Goal: Task Accomplishment & Management: Manage account settings

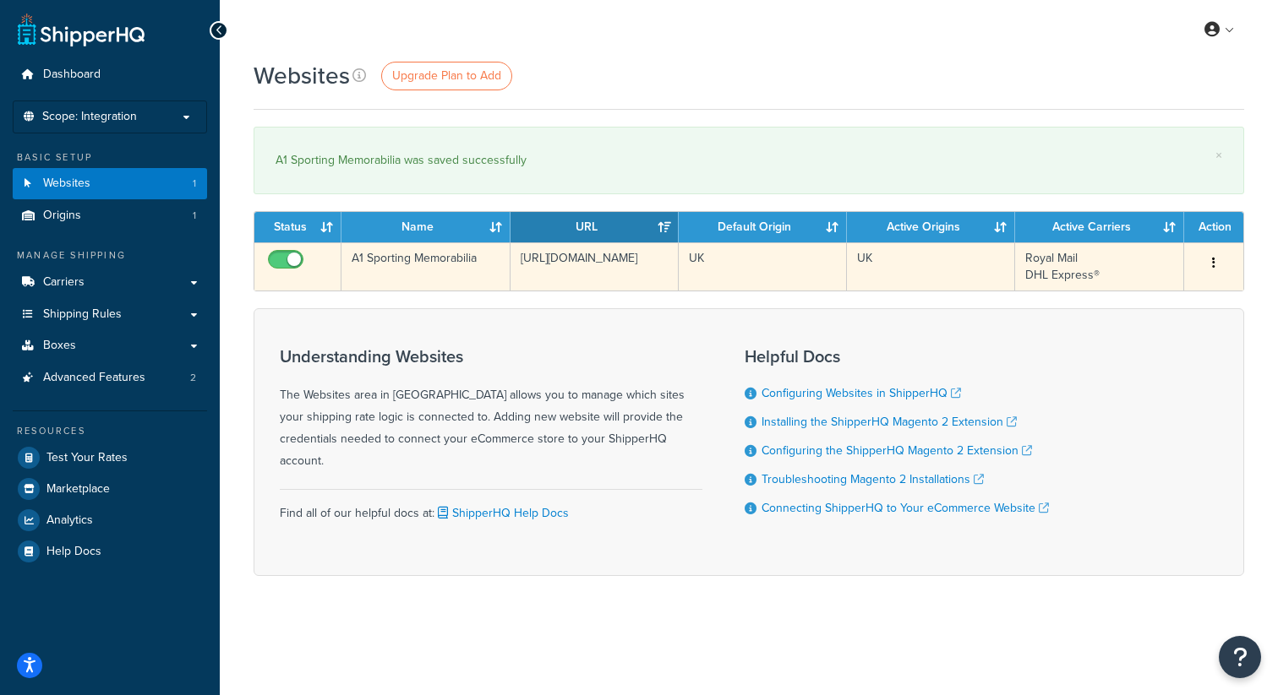
click at [619, 261] on td "[URL][DOMAIN_NAME]" at bounding box center [594, 266] width 168 height 48
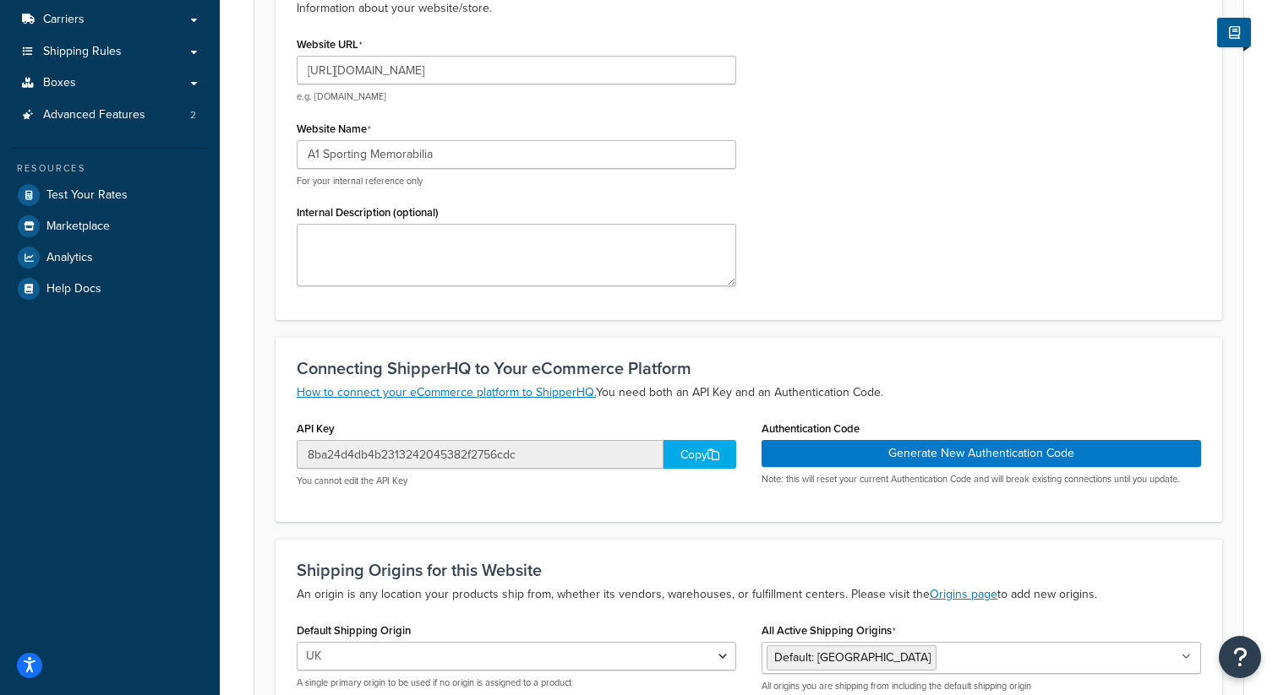
scroll to position [447, 0]
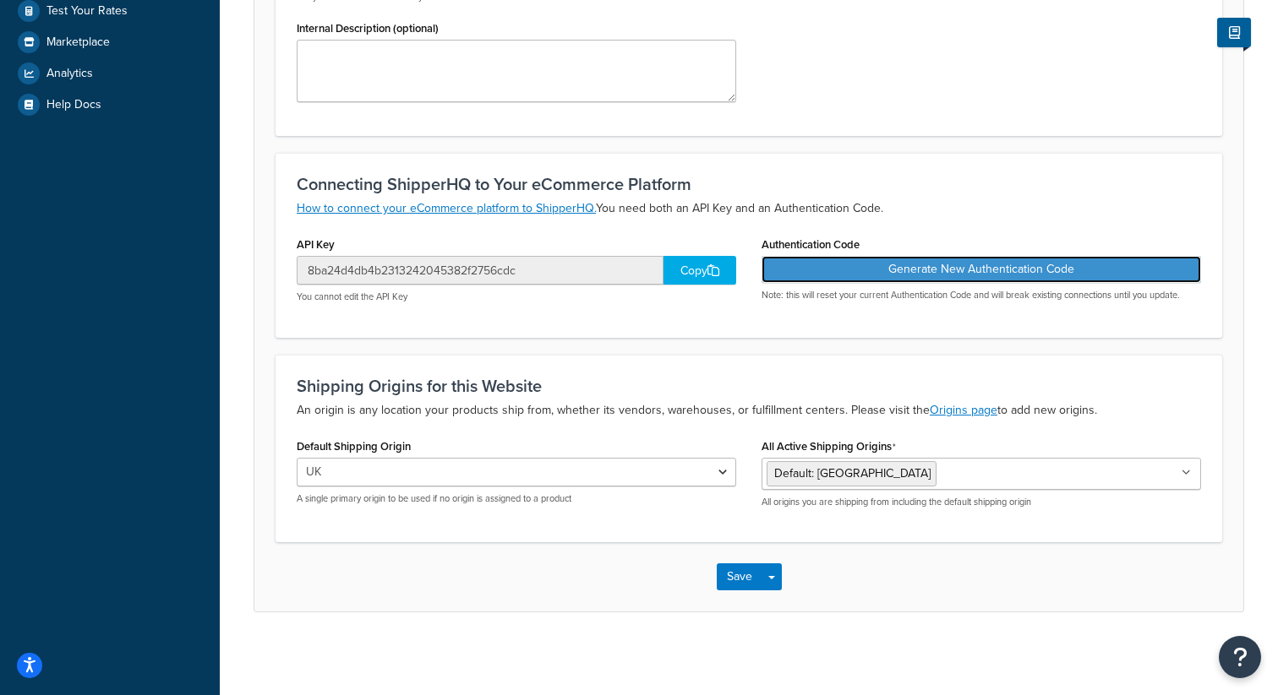
click at [848, 272] on button "Generate New Authentication Code" at bounding box center [980, 269] width 439 height 27
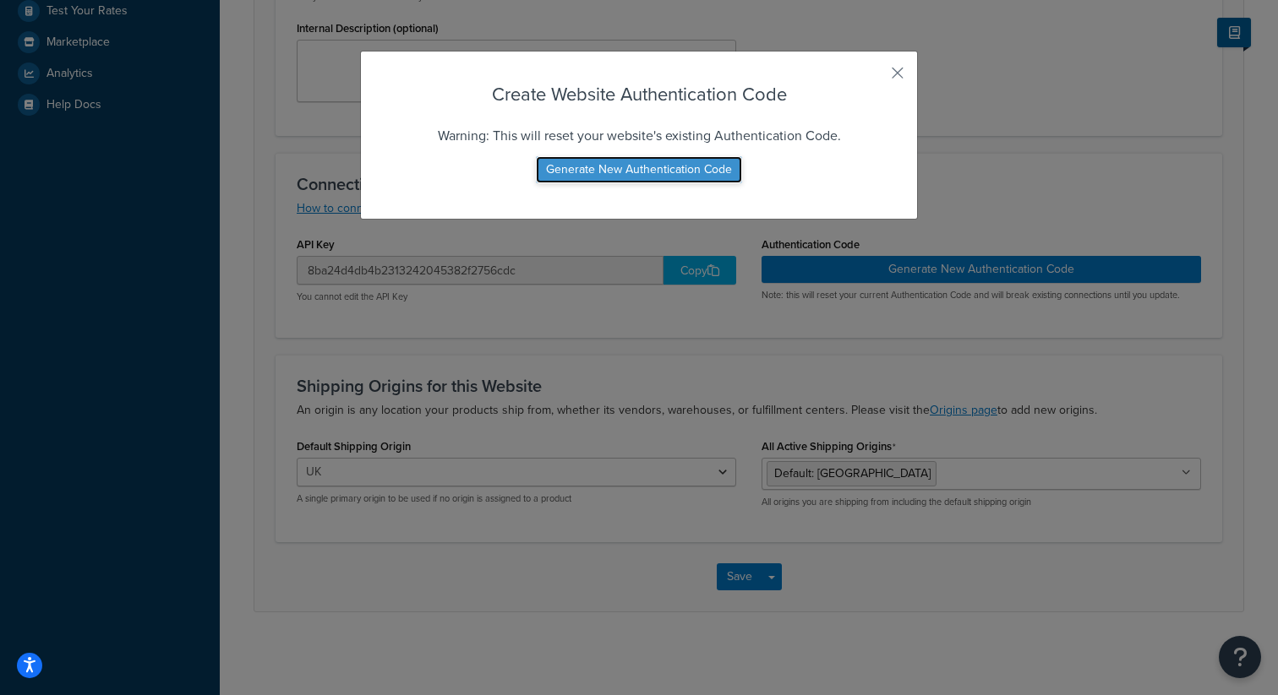
click at [687, 168] on button "Generate New Authentication Code" at bounding box center [639, 169] width 206 height 27
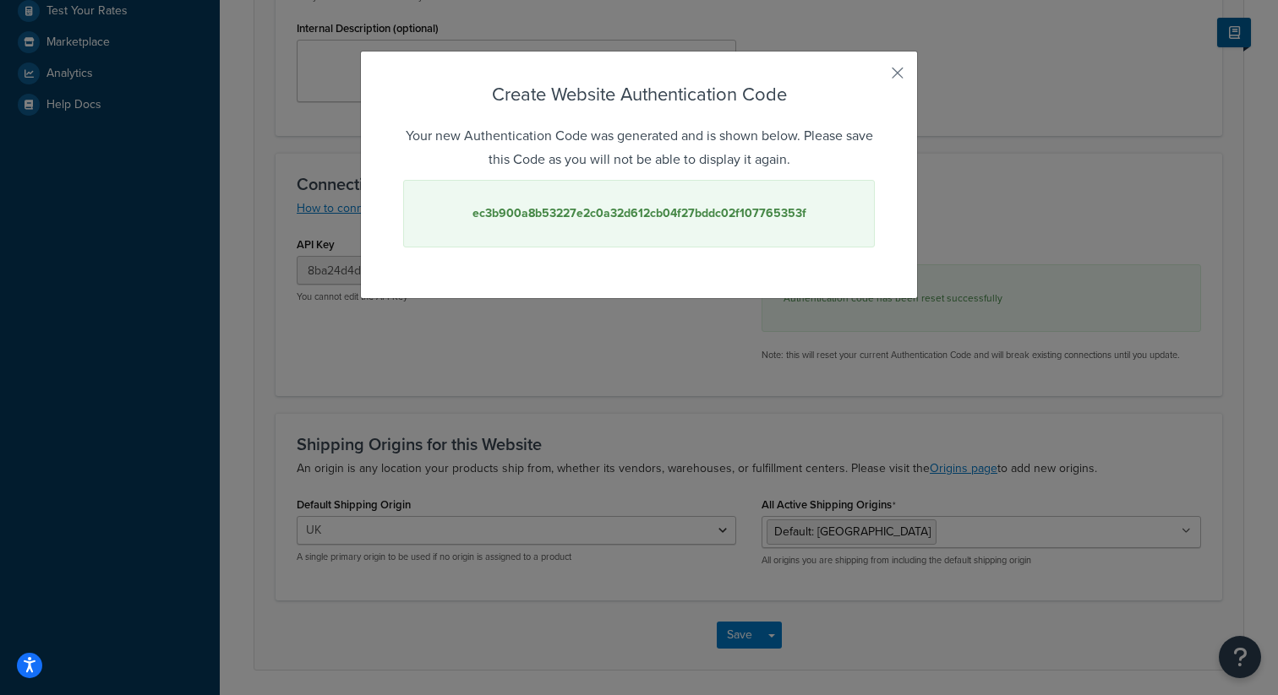
click at [683, 219] on strong "ec3b900a8b53227e2c0a32d612cb04f27bddc02f107765353f" at bounding box center [639, 213] width 334 height 18
copy strong "ec3b900a8b53227e2c0a32d612cb04f27bddc02f107765353f"
click at [874, 77] on button "button" at bounding box center [872, 79] width 4 height 4
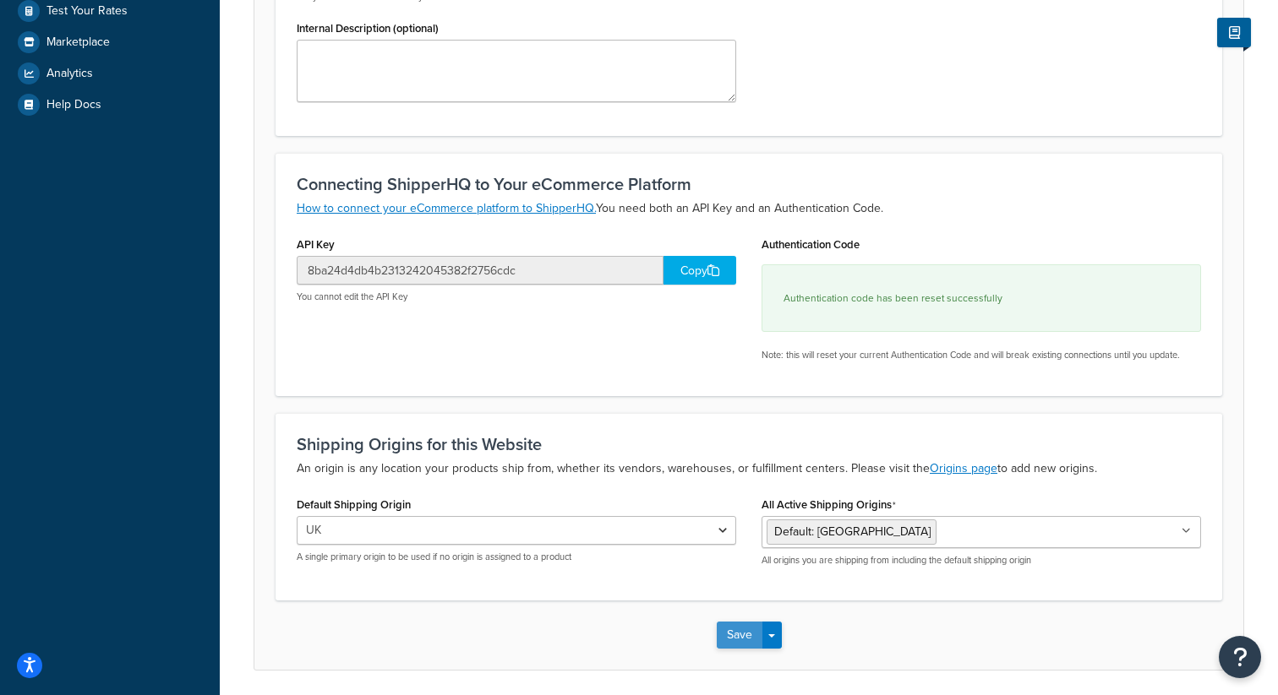
click at [737, 631] on button "Save" at bounding box center [739, 635] width 46 height 27
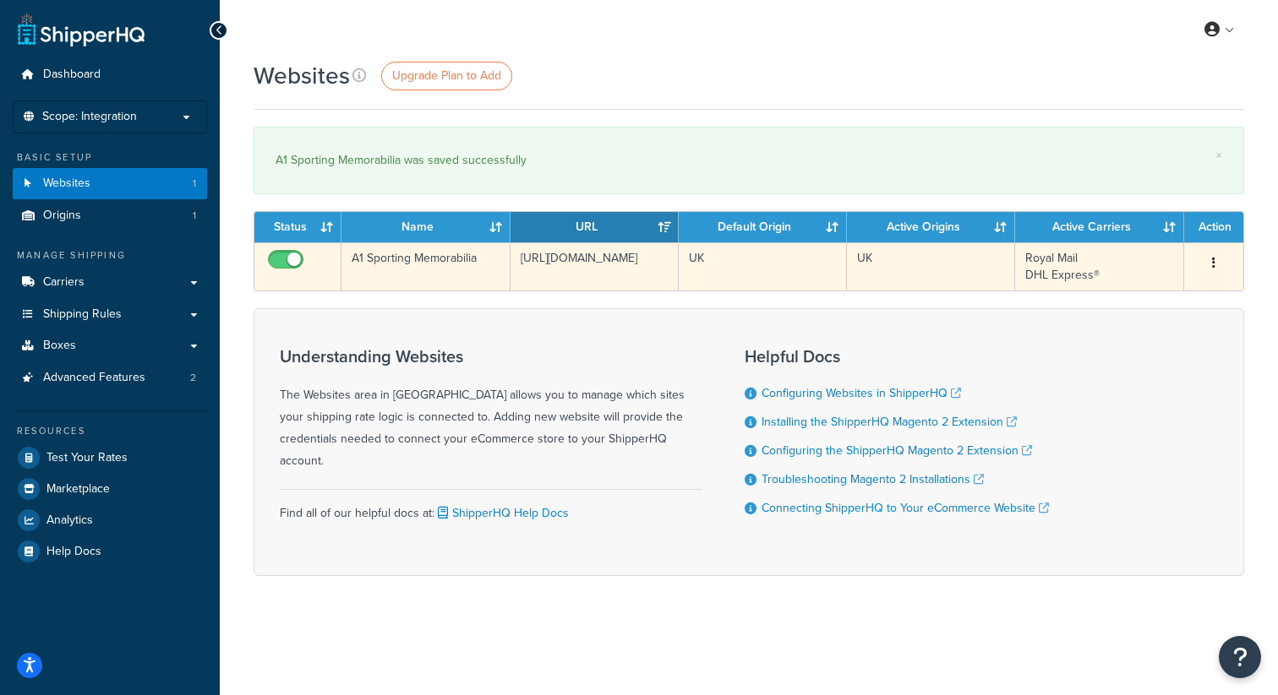
click at [727, 267] on td "UK" at bounding box center [762, 266] width 168 height 48
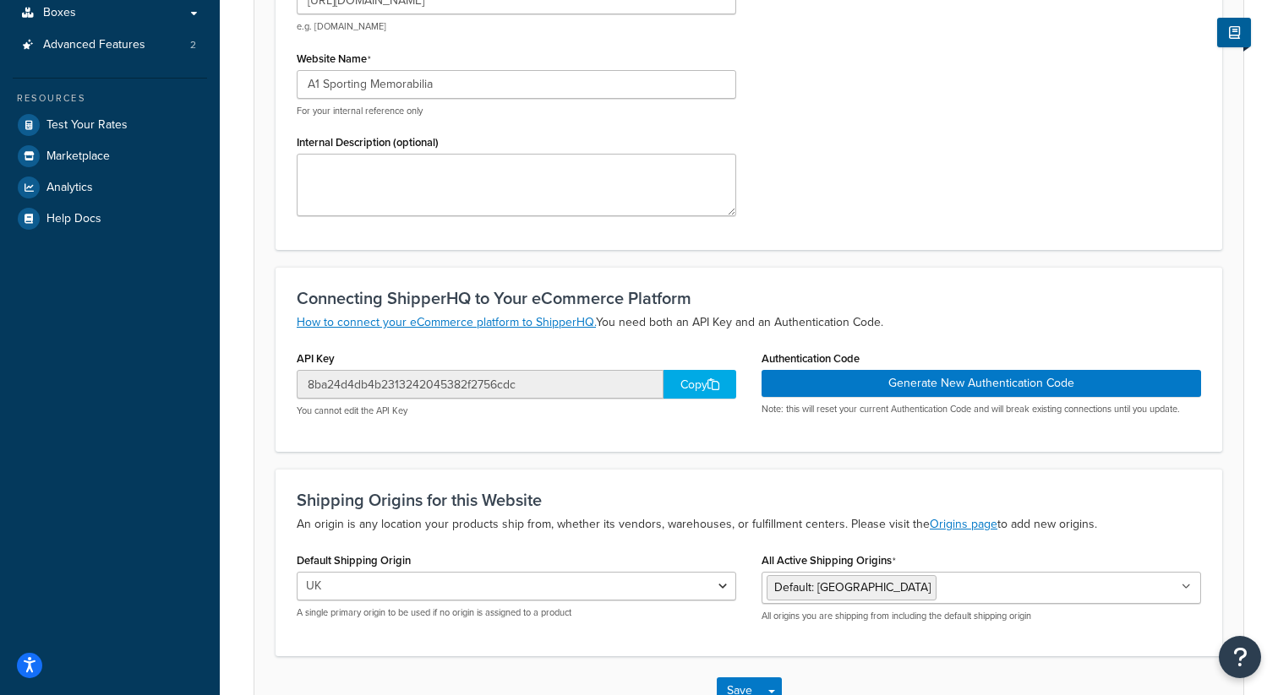
scroll to position [449, 0]
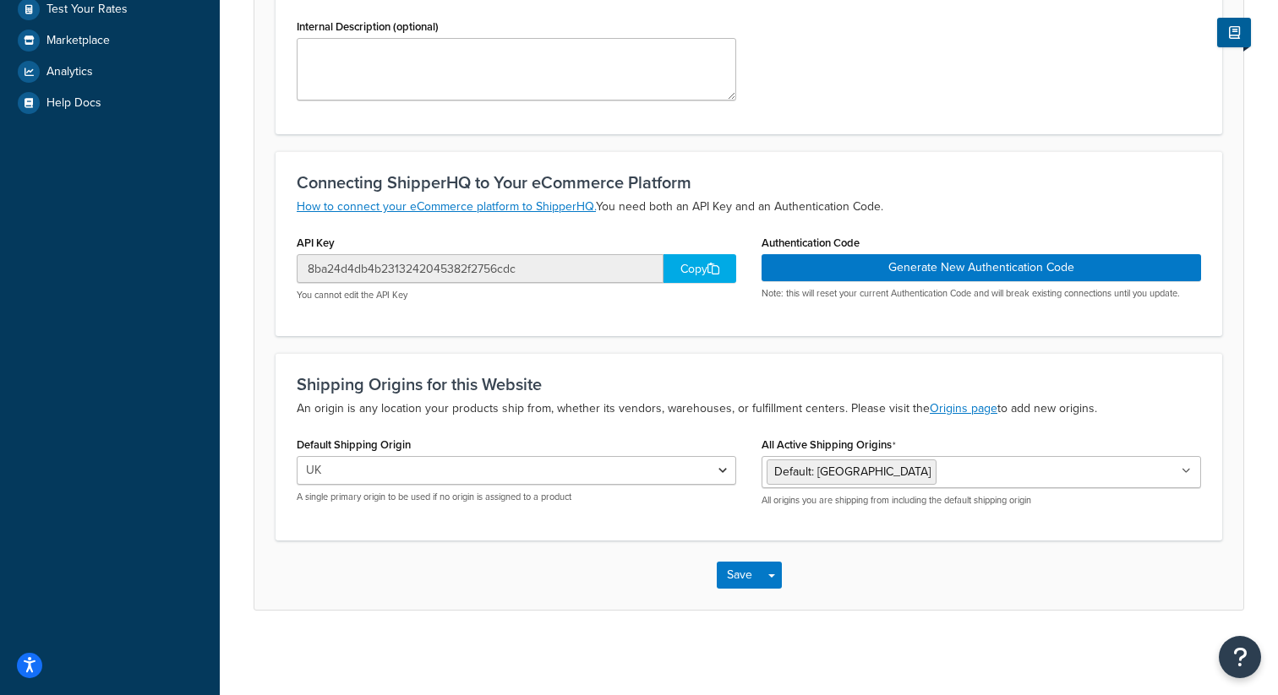
click at [687, 258] on div "Copy" at bounding box center [699, 268] width 73 height 29
